Goal: Communication & Community: Participate in discussion

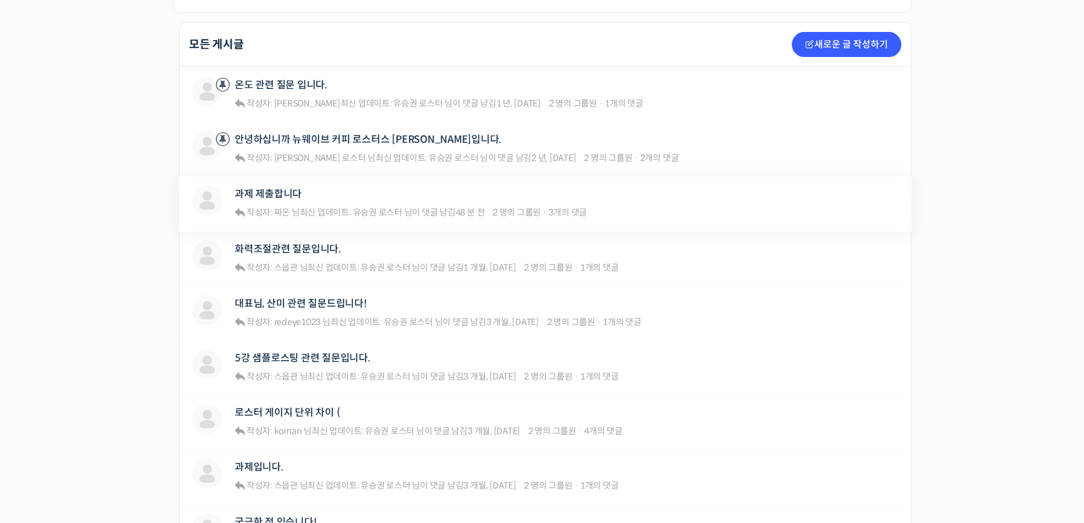
scroll to position [227, 0]
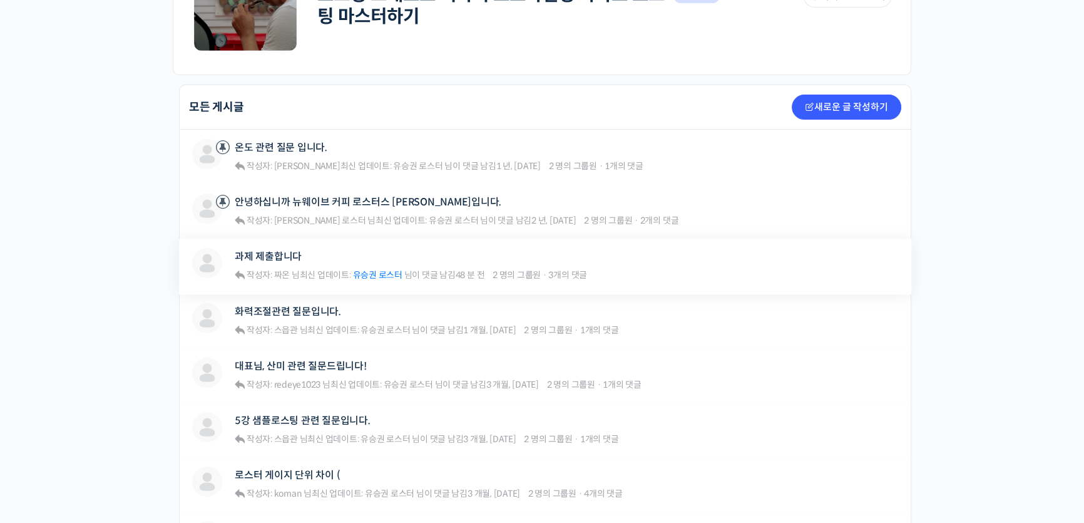
click at [402, 272] on span "유승권 로스터" at bounding box center [376, 274] width 49 height 11
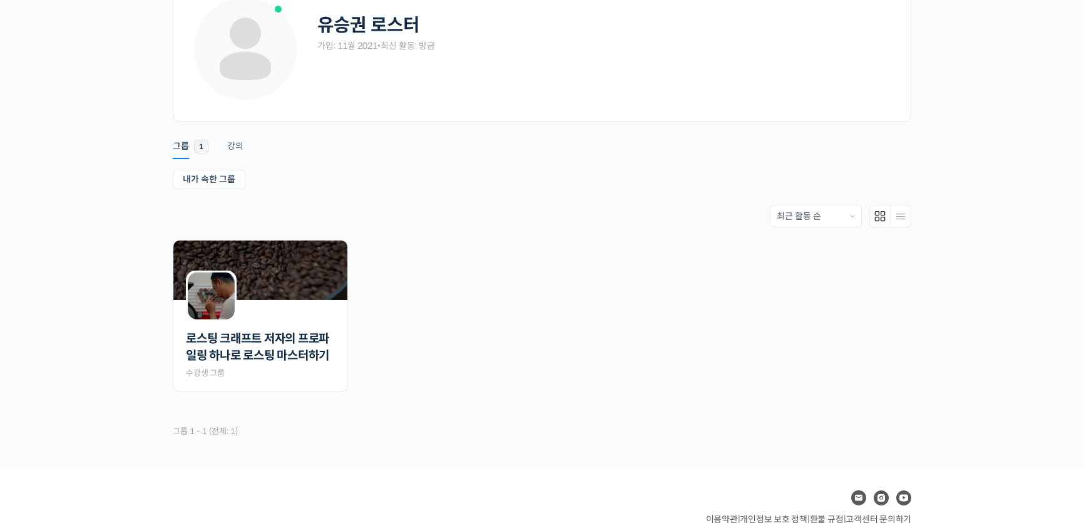
scroll to position [144, 0]
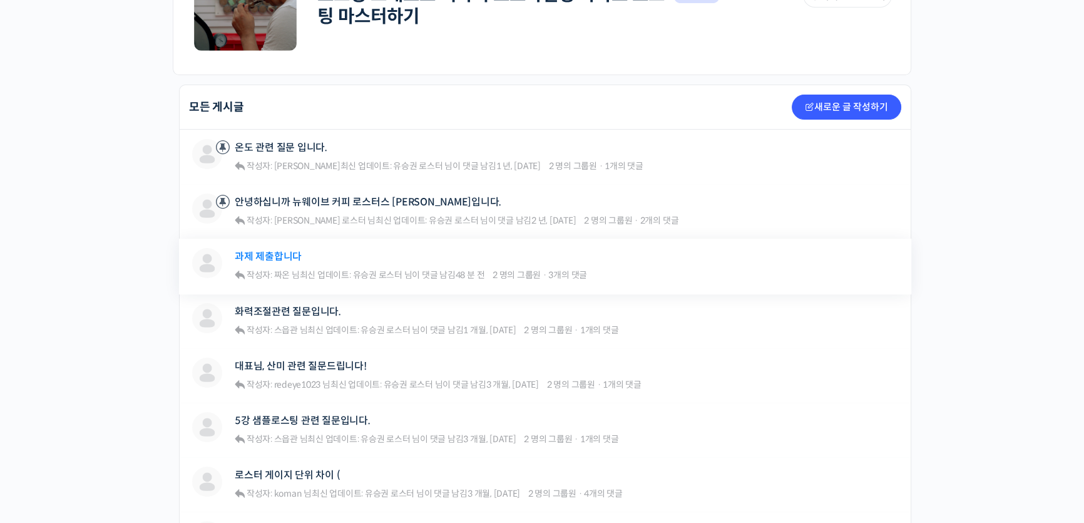
click at [277, 257] on link "과제 제출합니다" at bounding box center [268, 256] width 67 height 12
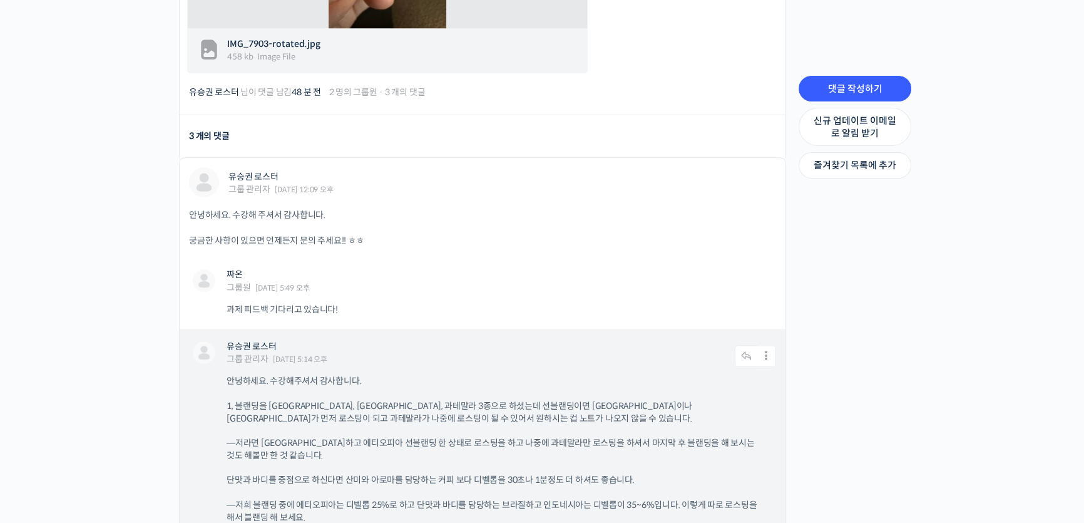
scroll to position [1024, 0]
